Goal: Task Accomplishment & Management: Use online tool/utility

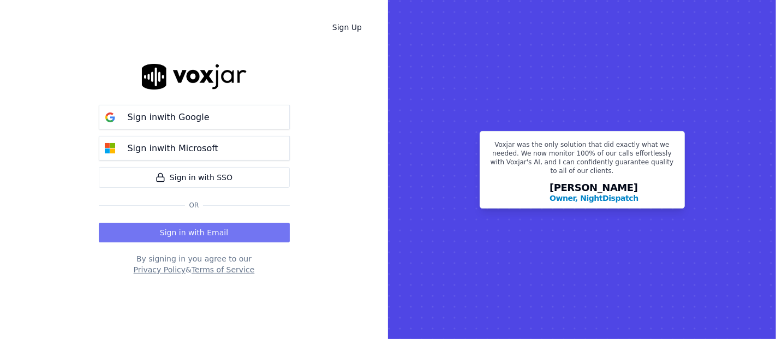
click at [132, 223] on button "Sign in with Email" at bounding box center [194, 233] width 191 height 20
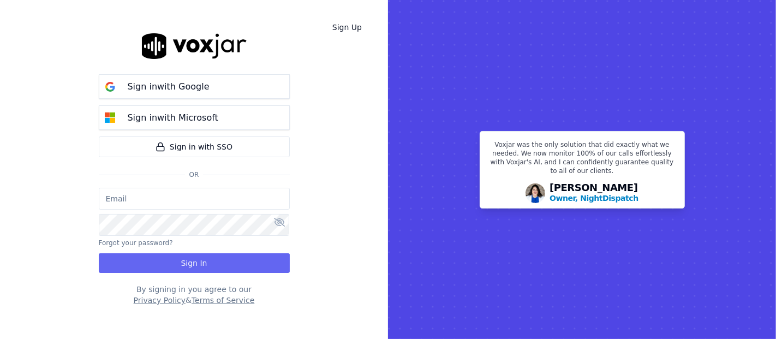
type input "shadia.decastro01.baq@nwfg.net"
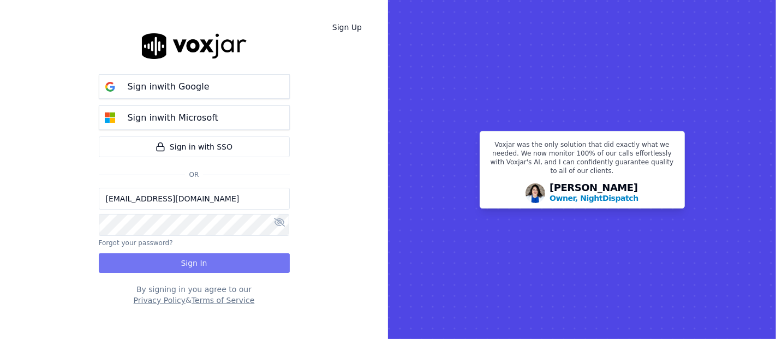
click at [153, 260] on button "Sign In" at bounding box center [194, 263] width 191 height 20
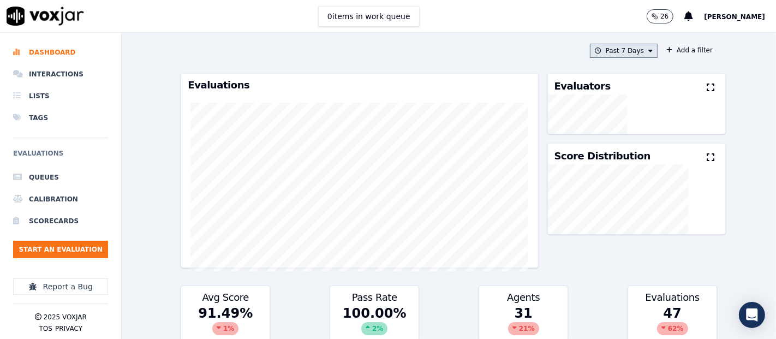
click at [639, 47] on button "Past 7 Days" at bounding box center [624, 51] width 68 height 14
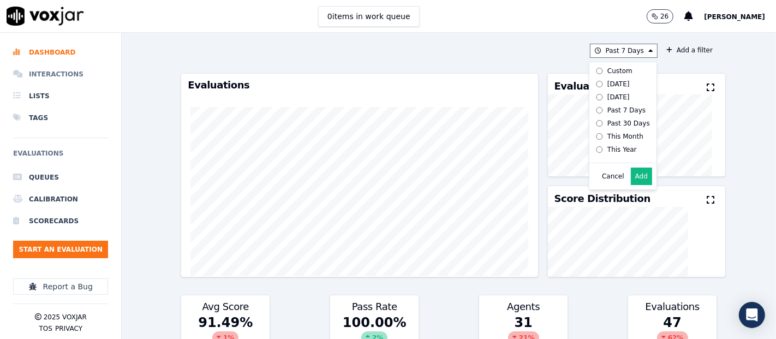
click at [50, 68] on li "Interactions" at bounding box center [60, 74] width 95 height 22
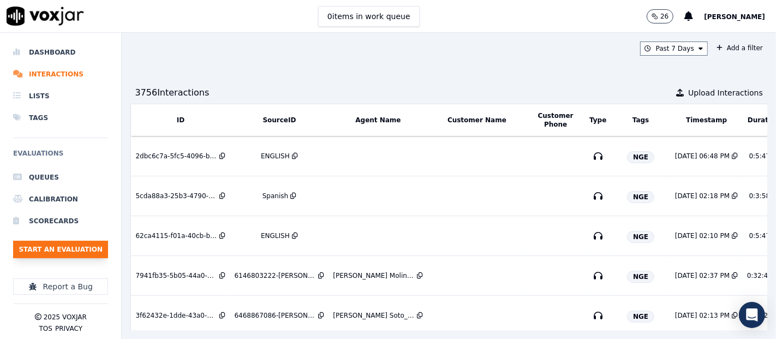
click at [70, 241] on button "Start an Evaluation" at bounding box center [60, 249] width 95 height 17
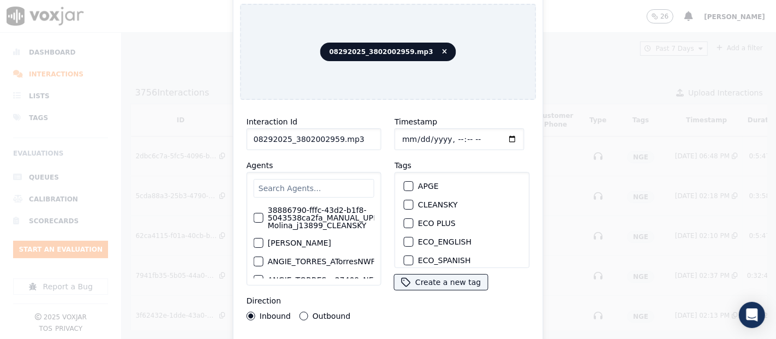
drag, startPoint x: 353, startPoint y: 134, endPoint x: 333, endPoint y: 138, distance: 19.5
click at [333, 138] on input "08292025_3802002959.mp3" at bounding box center [314, 139] width 135 height 22
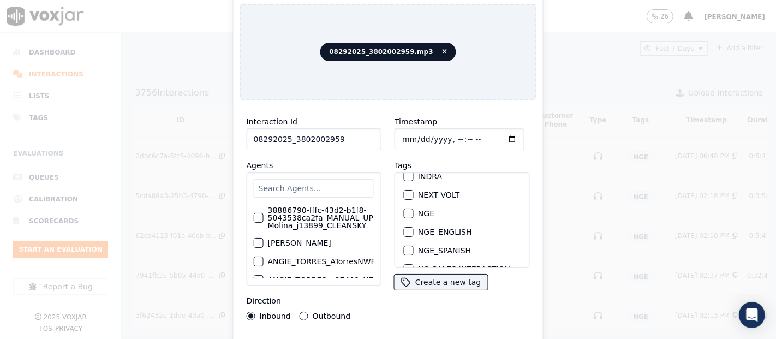
type input "08292025_3802002959"
click at [404, 210] on div "button" at bounding box center [408, 214] width 8 height 8
